Goal: Find contact information

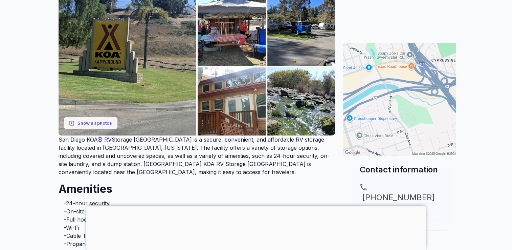
scroll to position [108, 0]
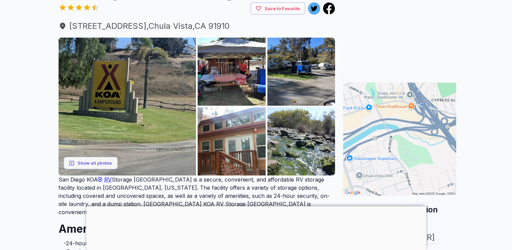
scroll to position [68, 0]
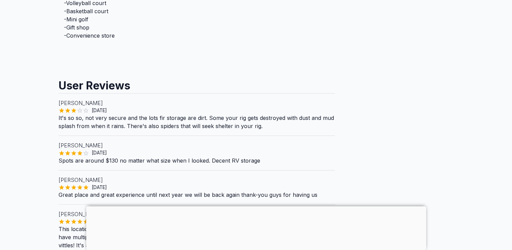
scroll to position [450, 0]
